Goal: Check status

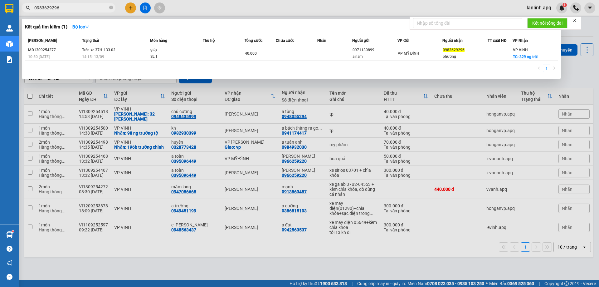
drag, startPoint x: 0, startPoint y: 0, endPoint x: 69, endPoint y: 8, distance: 69.5
click at [69, 8] on input "0983629296" at bounding box center [71, 7] width 74 height 7
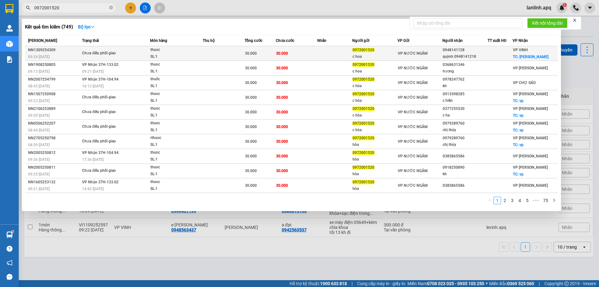
type input "0972001520"
click at [181, 53] on div "thuoc" at bounding box center [173, 50] width 47 height 7
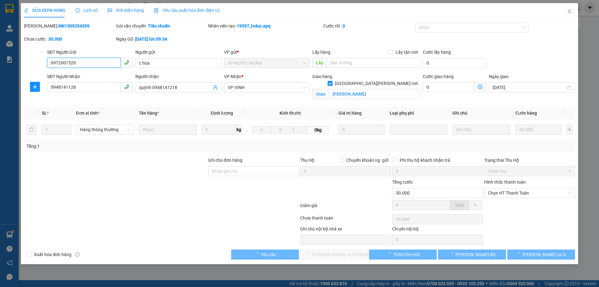
click at [92, 13] on span "Lịch sử" at bounding box center [87, 10] width 22 height 5
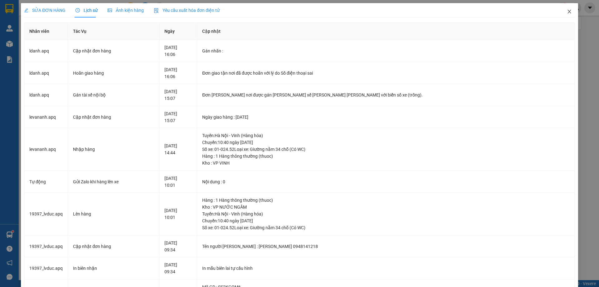
click at [567, 13] on icon "close" at bounding box center [569, 11] width 5 height 5
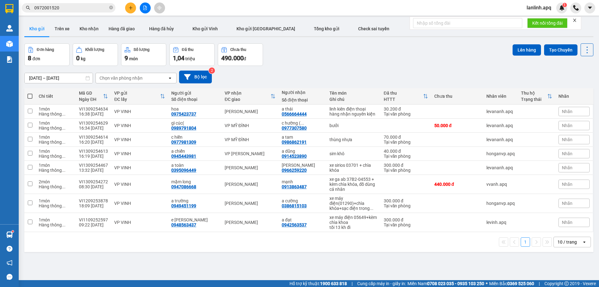
click at [59, 8] on input "0972001520" at bounding box center [71, 7] width 74 height 7
